Goal: Check status: Check status

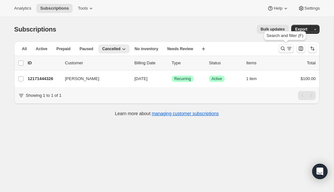
click at [286, 51] on icon "Search and filter results" at bounding box center [283, 48] width 6 height 6
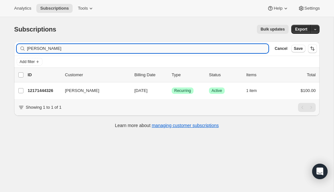
click at [128, 49] on input "[PERSON_NAME]" at bounding box center [148, 48] width 242 height 9
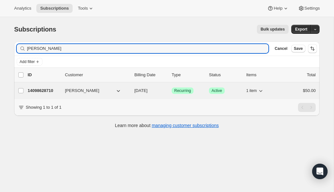
type input "[PERSON_NAME]"
click at [49, 89] on p "14098628710" at bounding box center [44, 91] width 32 height 6
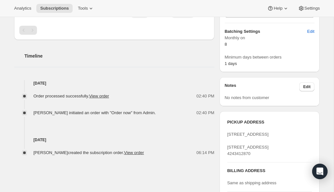
scroll to position [202, 0]
click at [100, 98] on link "View order" at bounding box center [99, 96] width 20 height 5
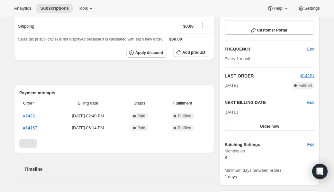
scroll to position [0, 0]
